Goal: Task Accomplishment & Management: Use online tool/utility

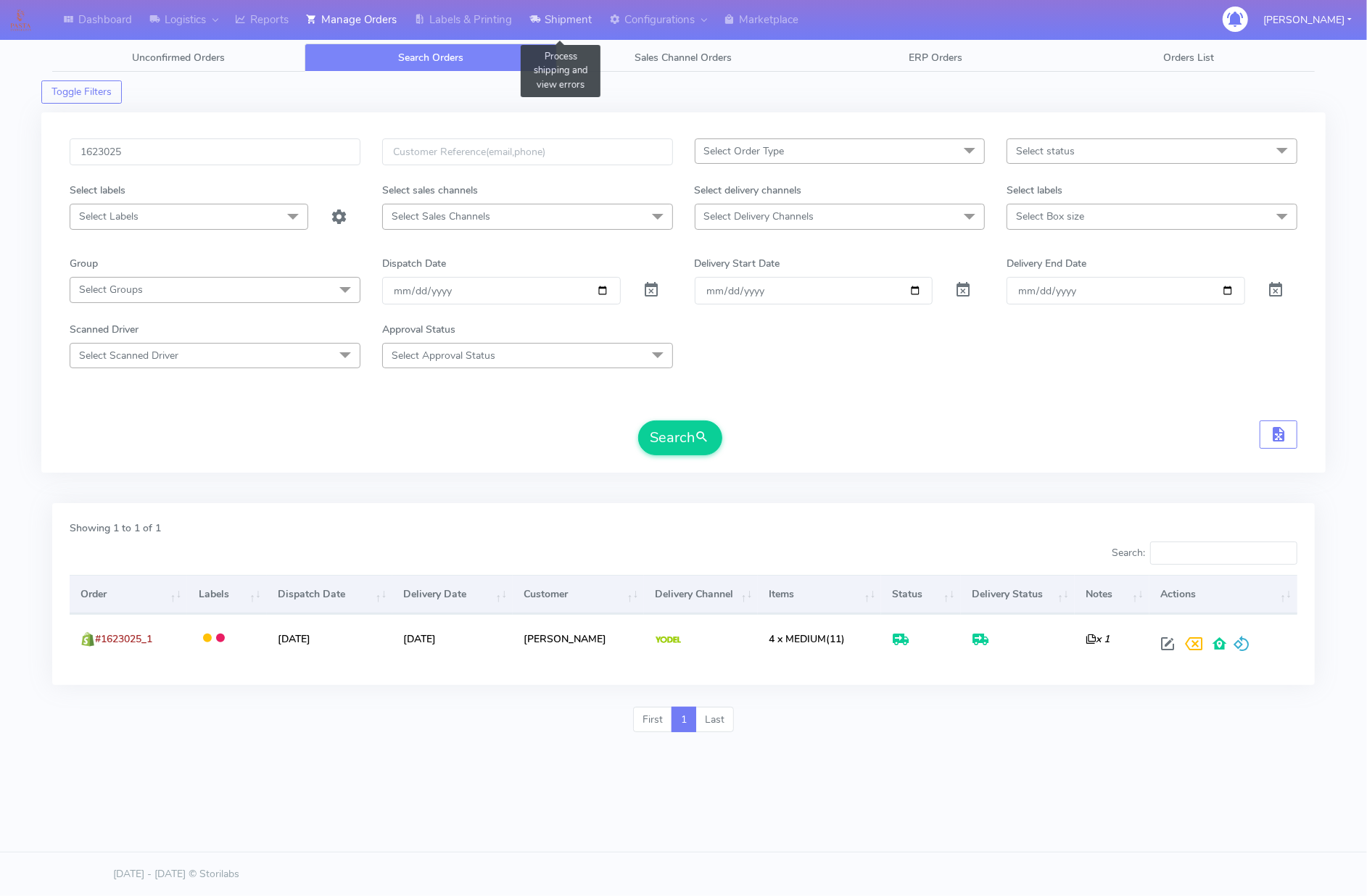
click at [535, 10] on link "Shipment" at bounding box center [560, 20] width 80 height 40
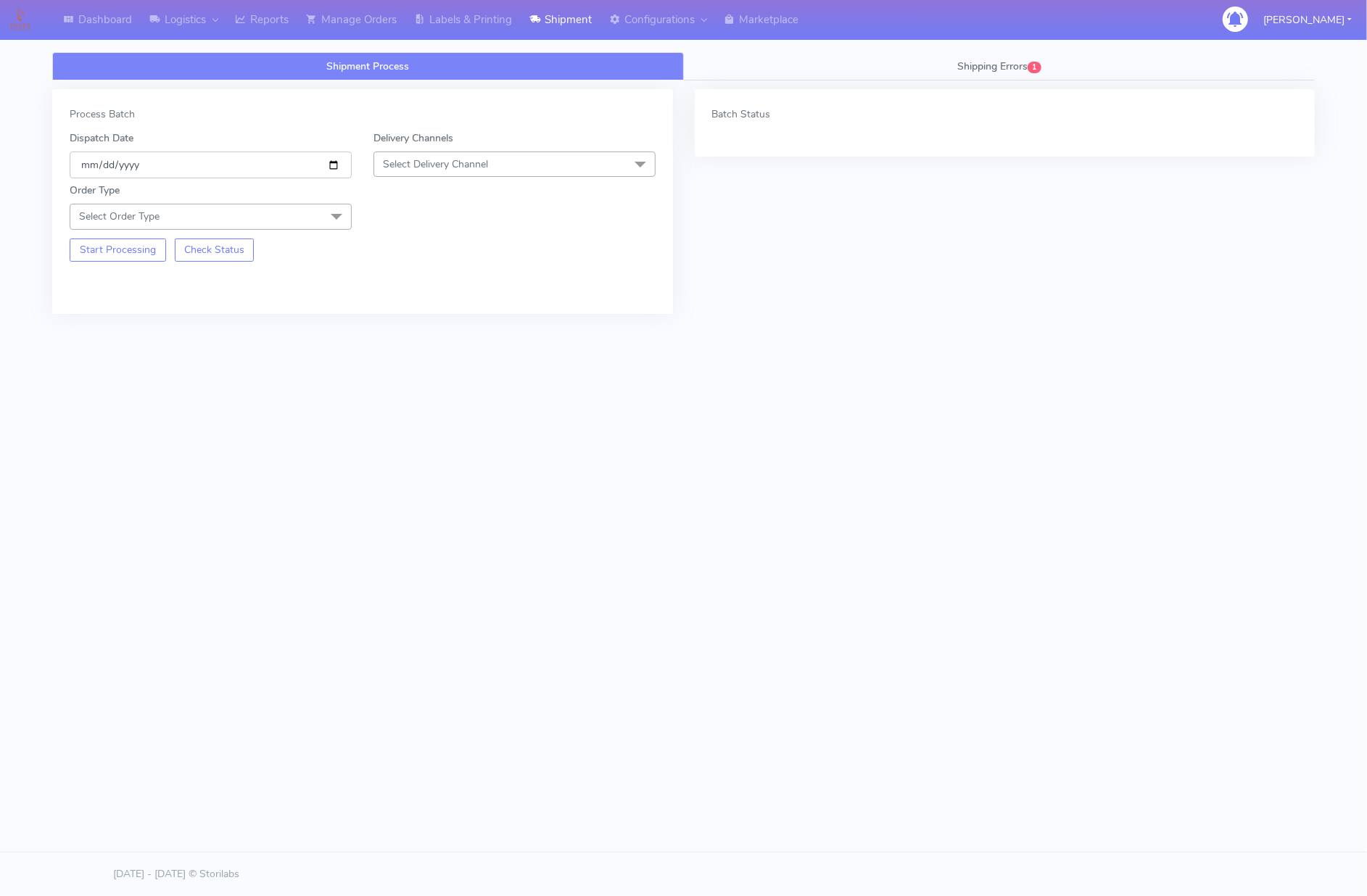
click at [332, 158] on input "[DATE]" at bounding box center [211, 165] width 282 height 27
type input "[DATE]"
click at [457, 169] on span "Select Delivery Channel" at bounding box center [435, 164] width 105 height 14
click at [407, 256] on div "OnFleet" at bounding box center [514, 255] width 266 height 15
click at [223, 215] on span "Select Order Type" at bounding box center [211, 216] width 282 height 25
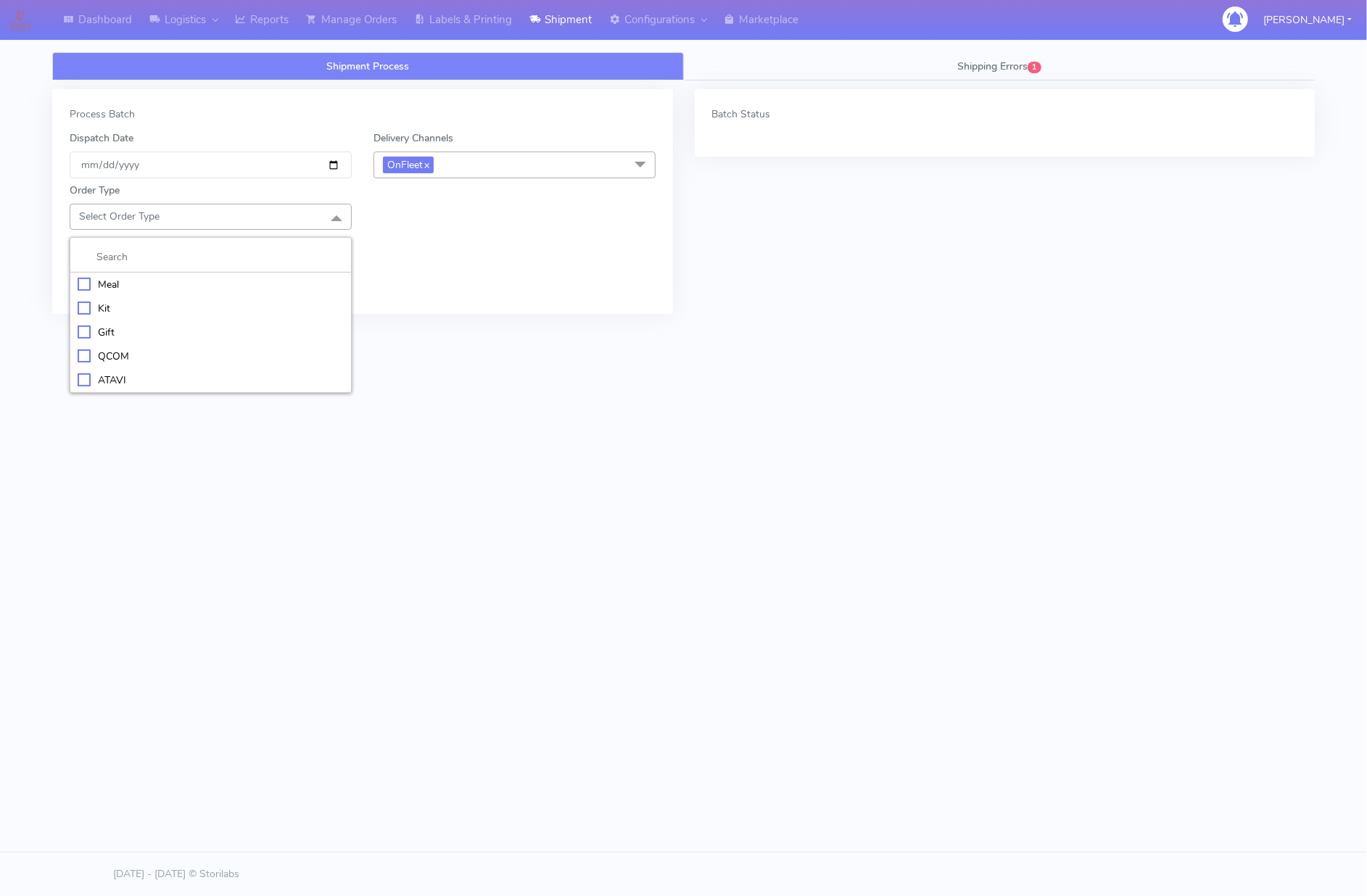
click at [106, 288] on div "Meal" at bounding box center [210, 284] width 266 height 15
click at [401, 223] on span "Select Box Size" at bounding box center [418, 216] width 70 height 14
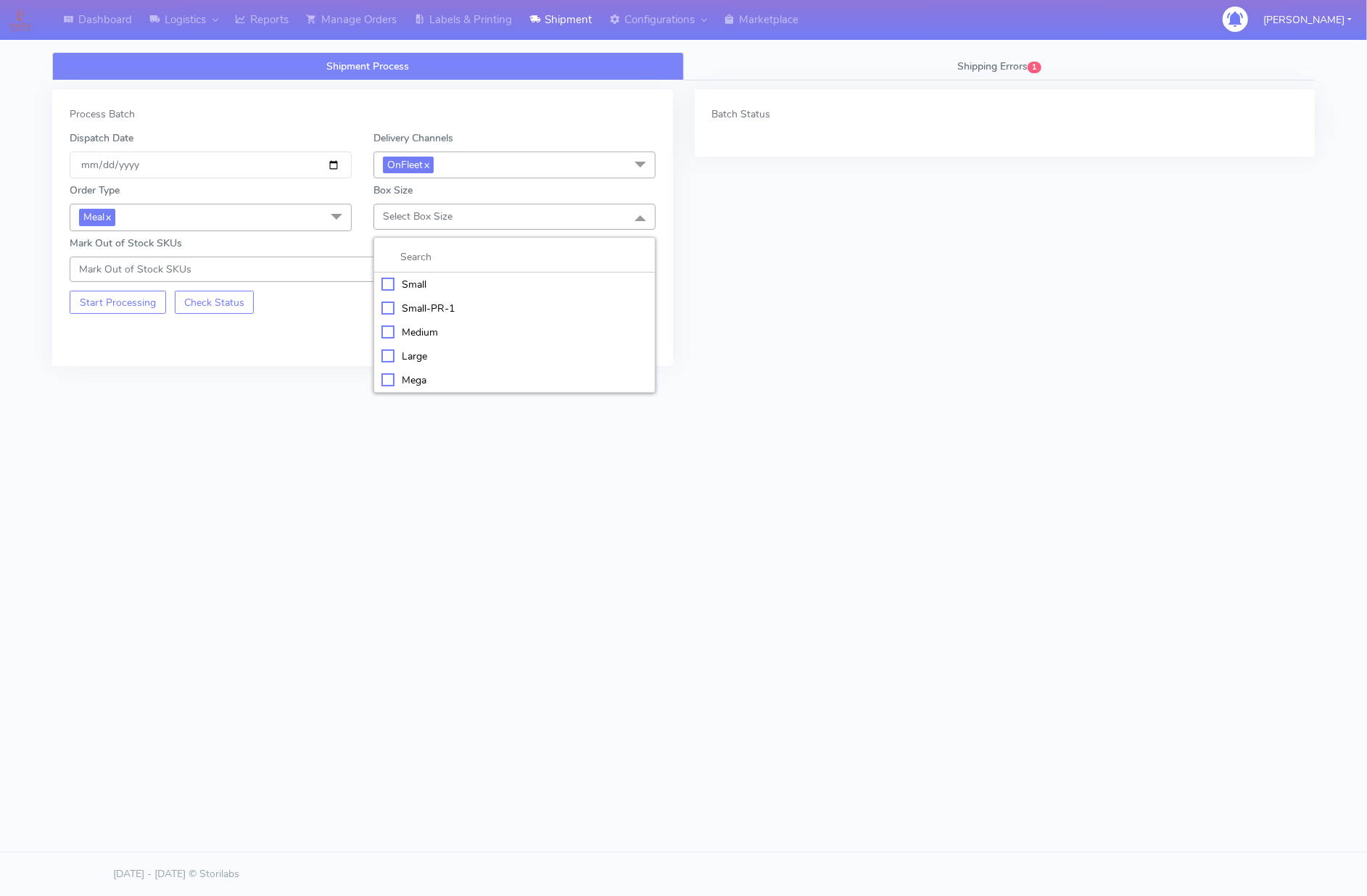
click at [404, 287] on div "Small" at bounding box center [514, 284] width 266 height 15
click at [75, 317] on div "Process Batch Dispatch Date [DATE] Delivery Channels OnFleet x DHL OnFleet Roya…" at bounding box center [362, 227] width 621 height 277
click at [85, 303] on button "Start Processing" at bounding box center [118, 303] width 96 height 24
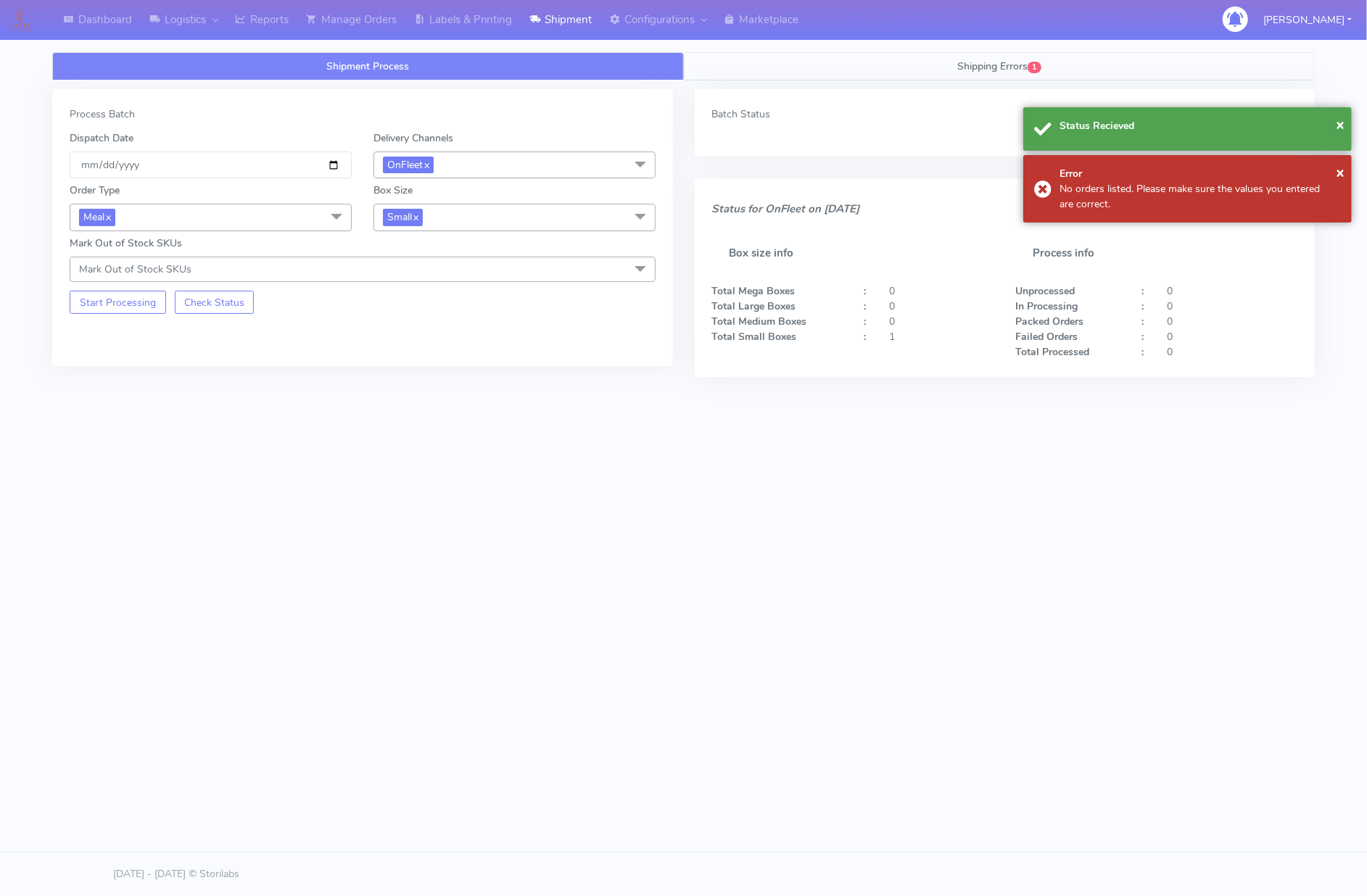
click at [1022, 65] on span "Shipping Errors" at bounding box center [991, 66] width 70 height 14
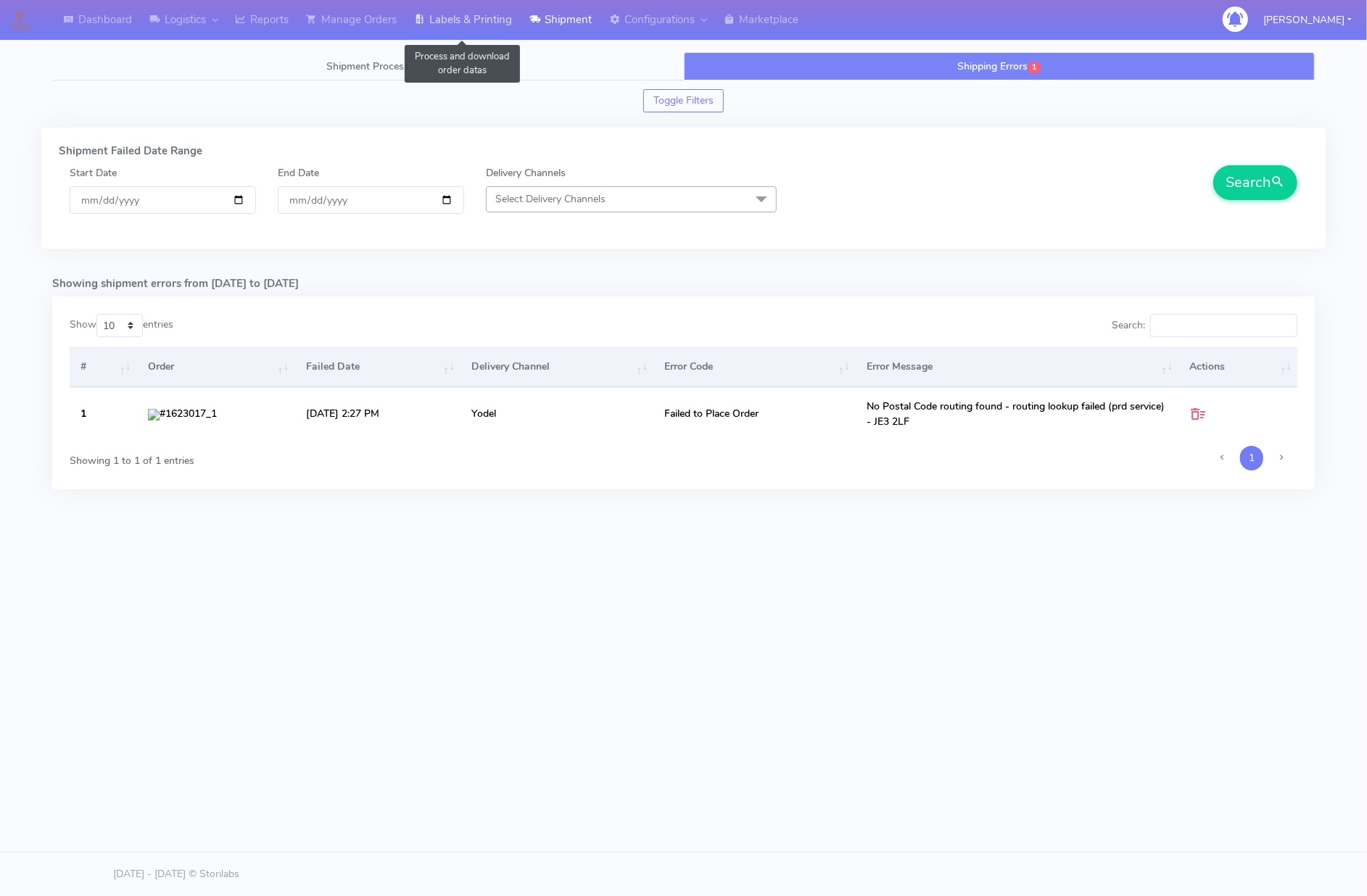
click at [471, 13] on link "Labels & Printing" at bounding box center [463, 20] width 116 height 40
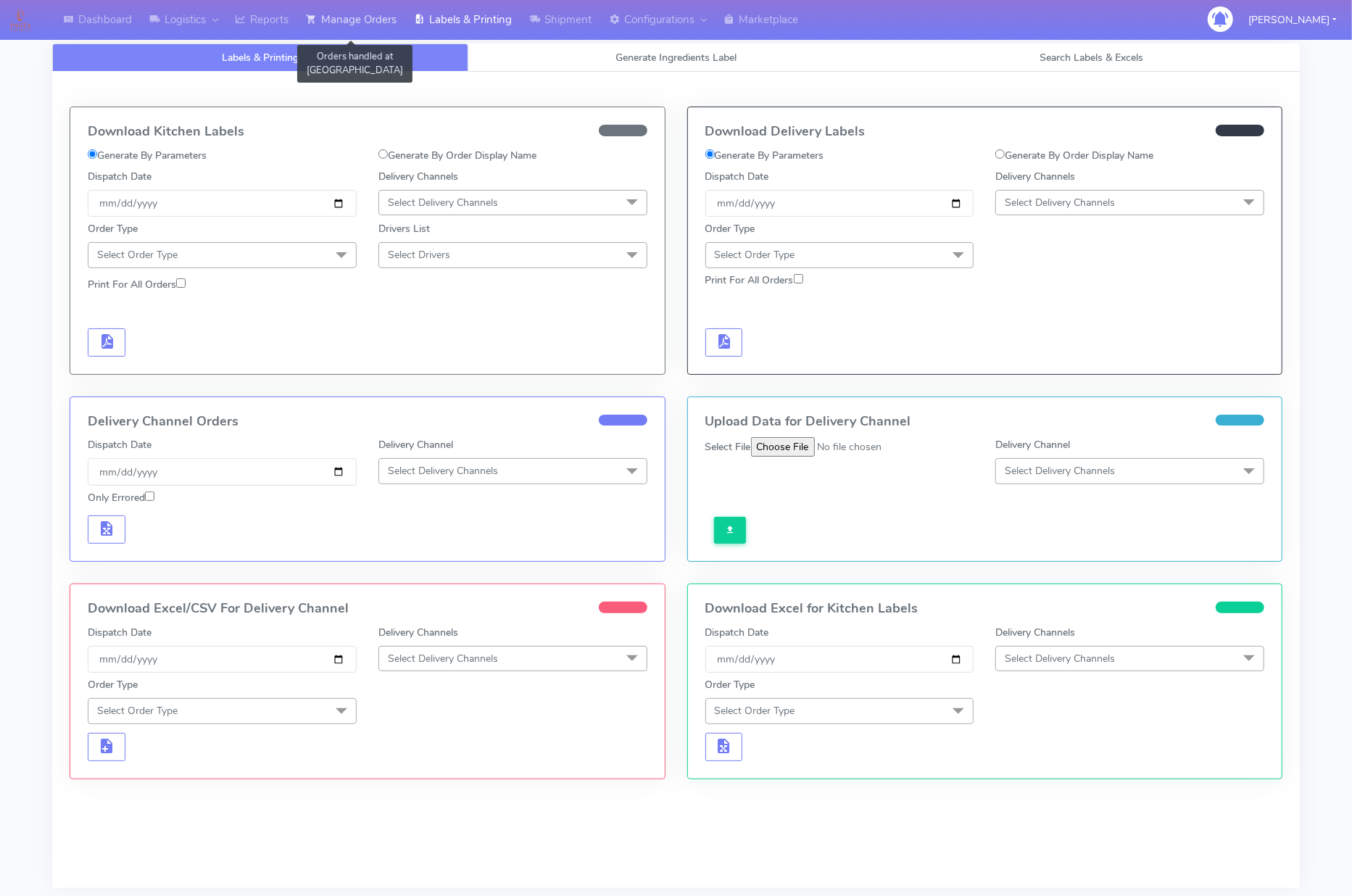
click at [360, 24] on link "Manage Orders" at bounding box center [351, 20] width 108 height 40
